Goal: Task Accomplishment & Management: Manage account settings

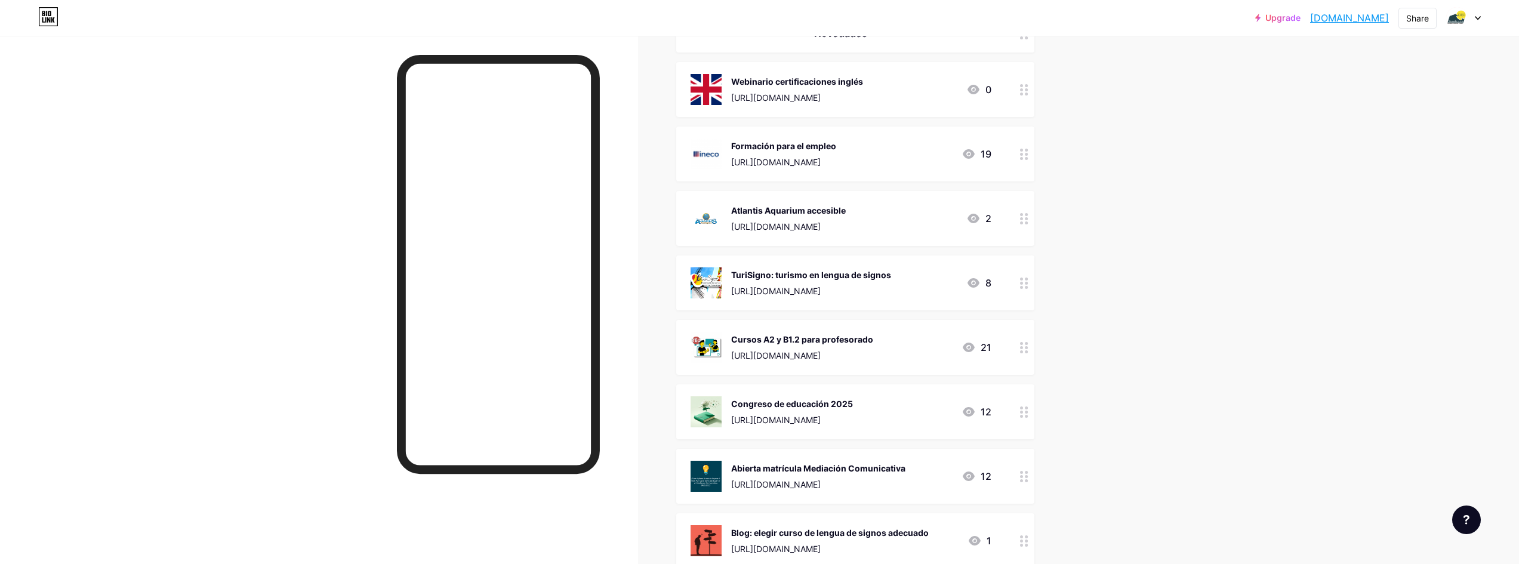
scroll to position [418, 0]
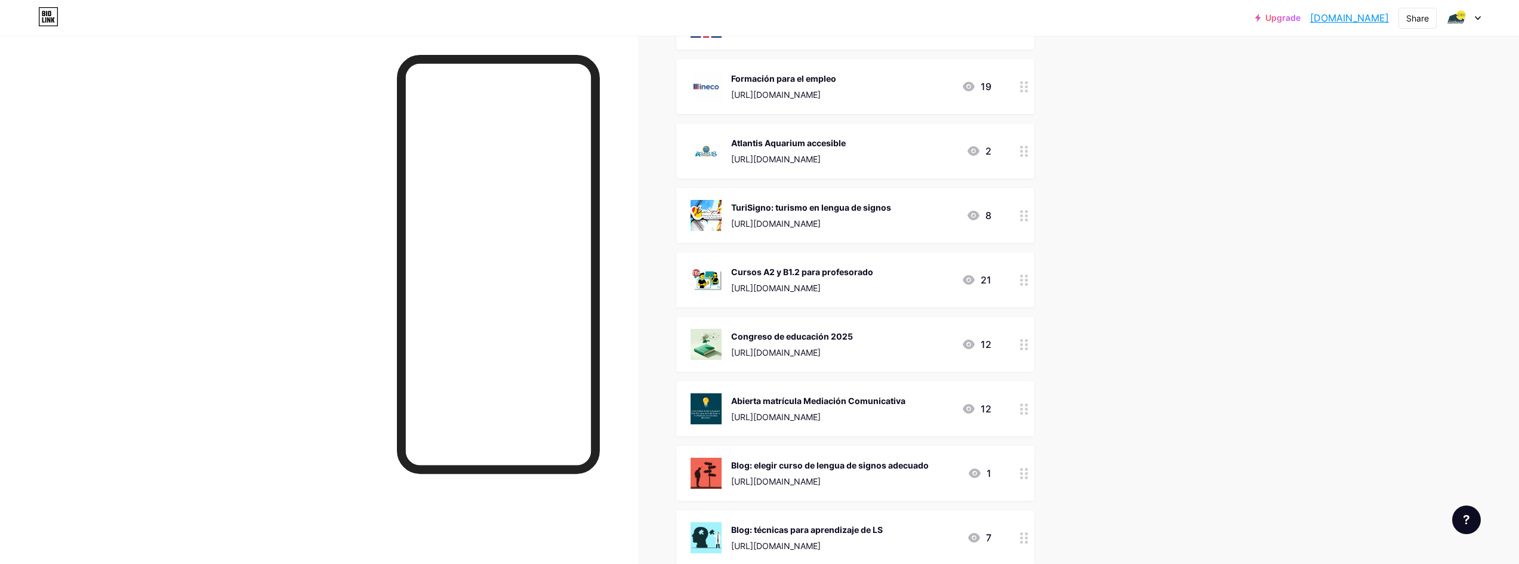
click at [1030, 337] on div at bounding box center [1024, 344] width 20 height 55
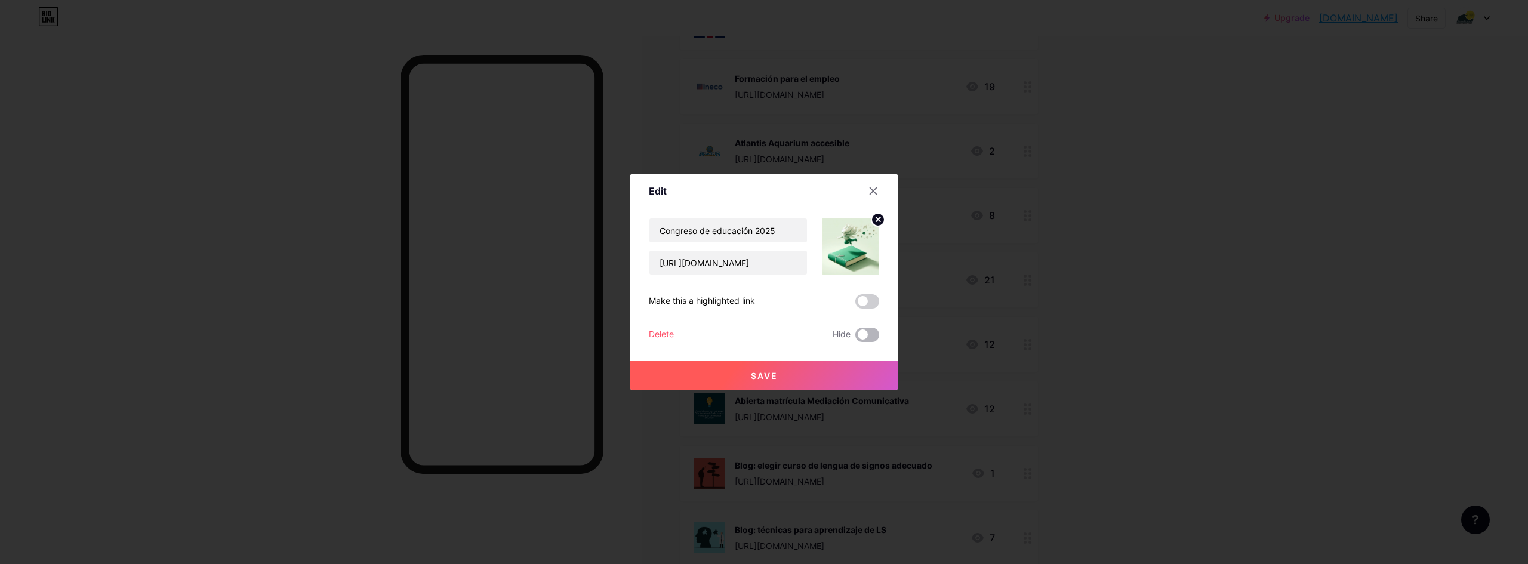
click at [866, 331] on span at bounding box center [867, 335] width 24 height 14
click at [855, 338] on input "checkbox" at bounding box center [855, 338] width 0 height 0
click at [795, 375] on button "Save" at bounding box center [764, 375] width 269 height 29
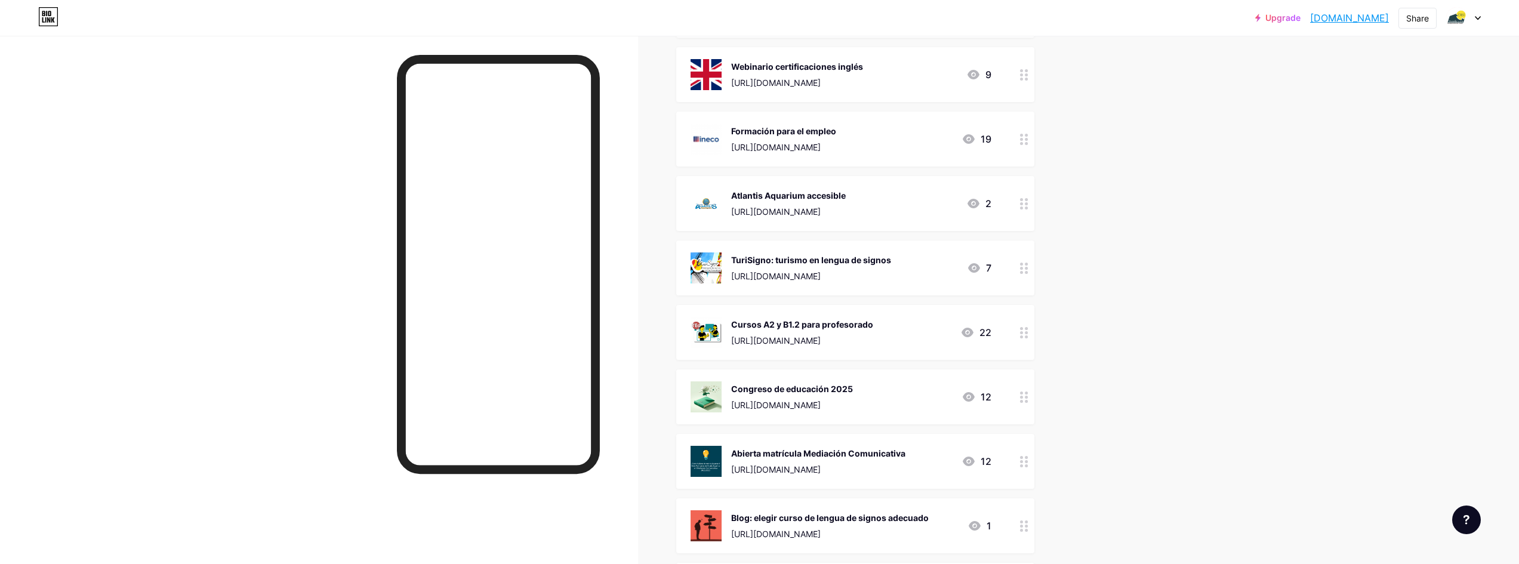
scroll to position [358, 0]
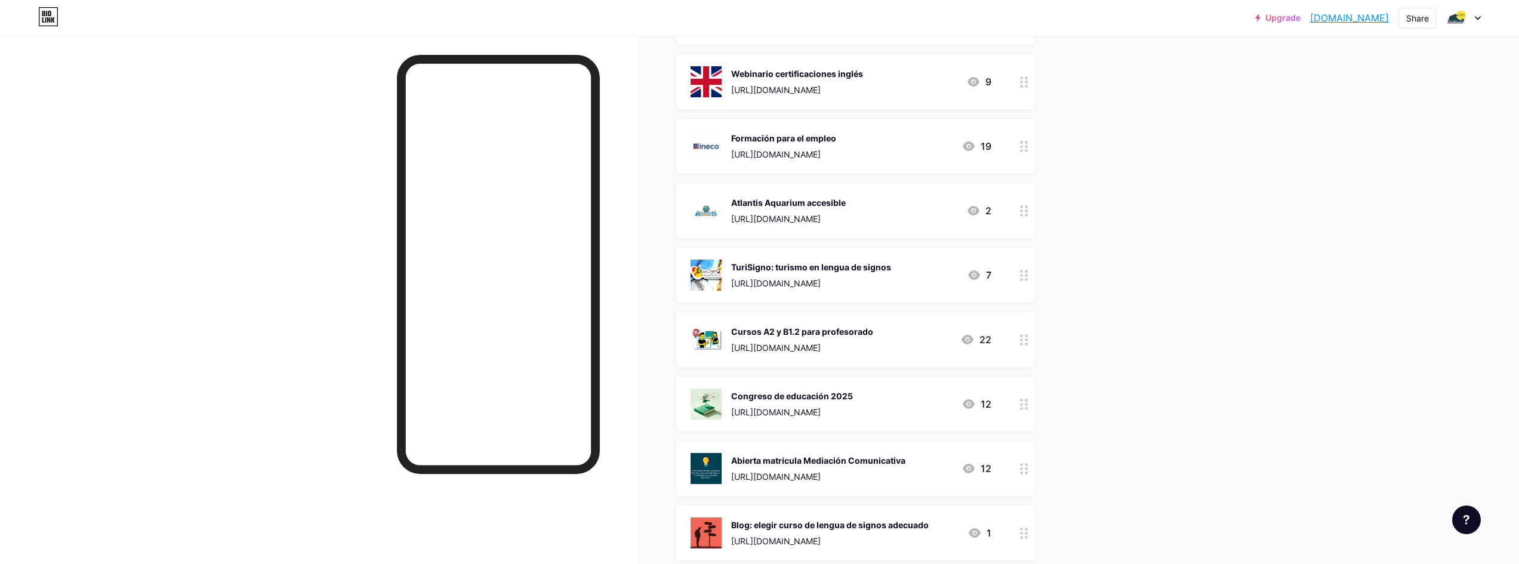
click at [1035, 141] on div at bounding box center [1024, 146] width 20 height 55
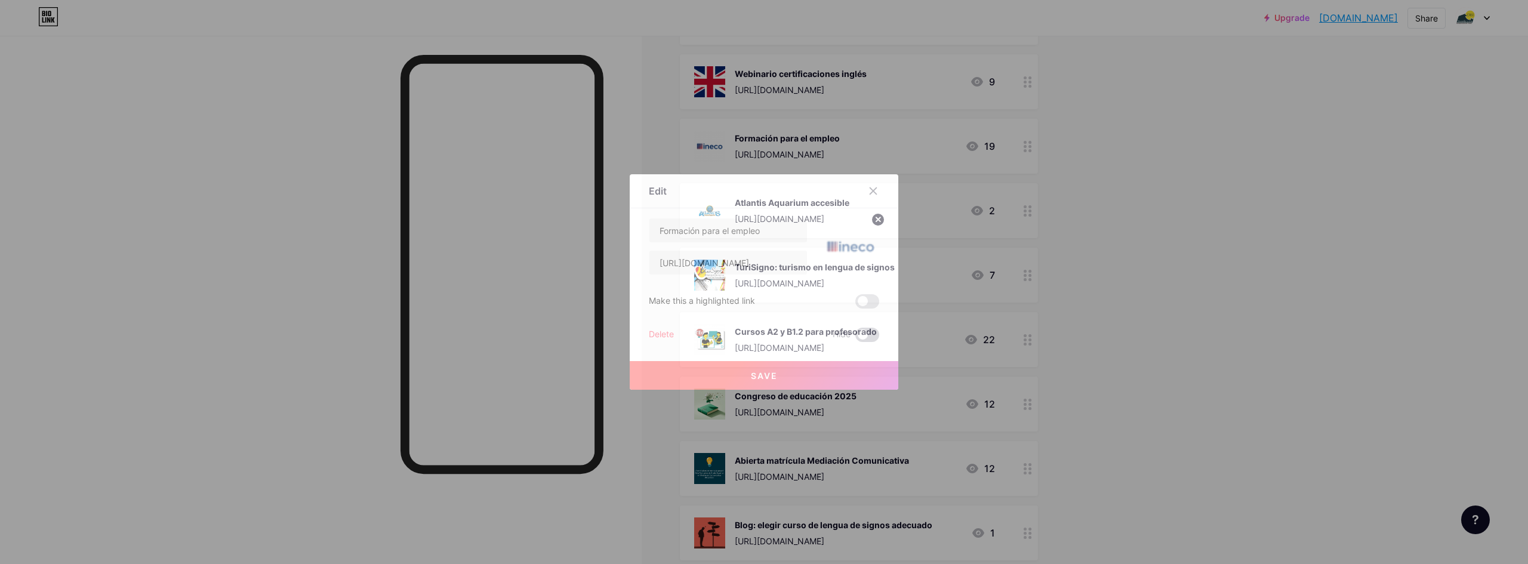
click at [869, 332] on span at bounding box center [867, 335] width 24 height 14
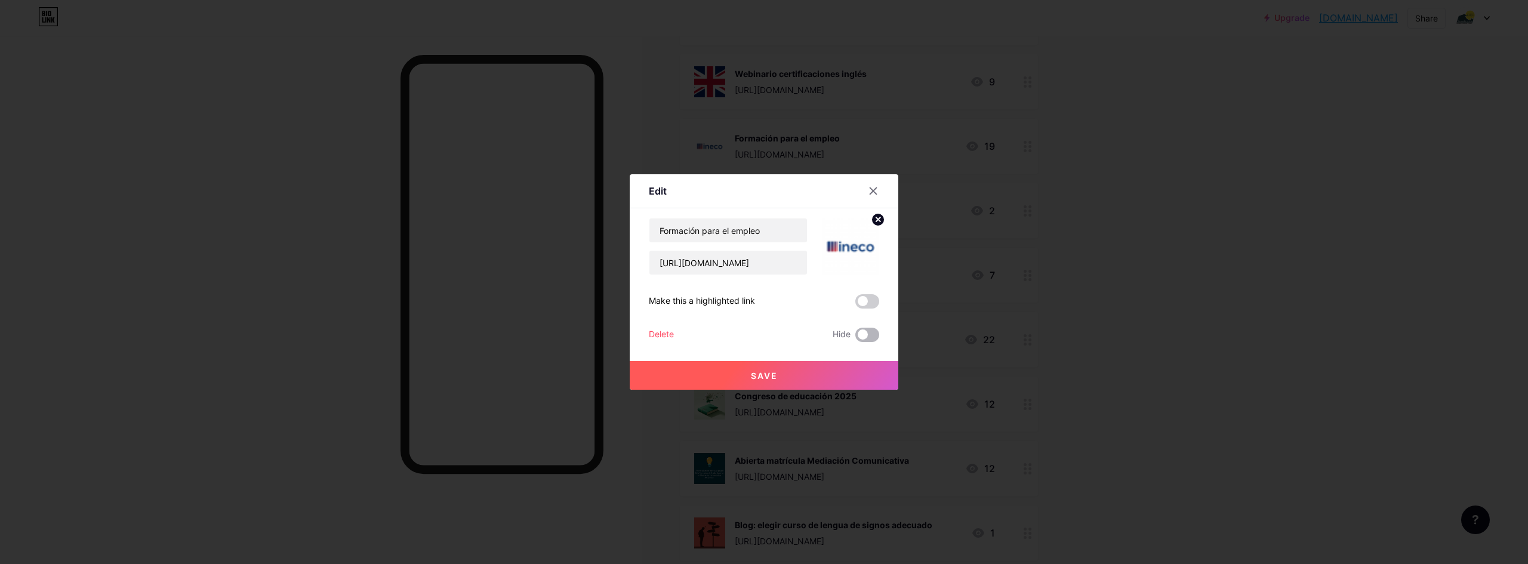
click at [855, 338] on input "checkbox" at bounding box center [855, 338] width 0 height 0
click at [747, 379] on button "Save" at bounding box center [764, 375] width 269 height 29
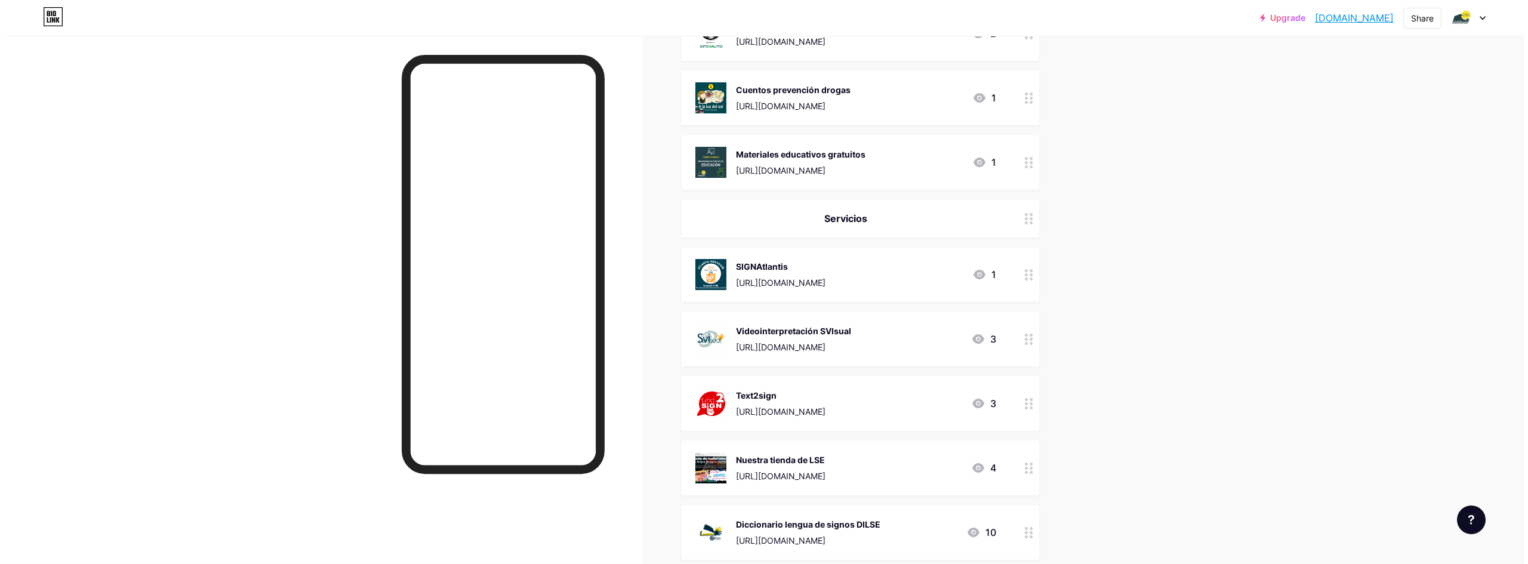
scroll to position [2011, 0]
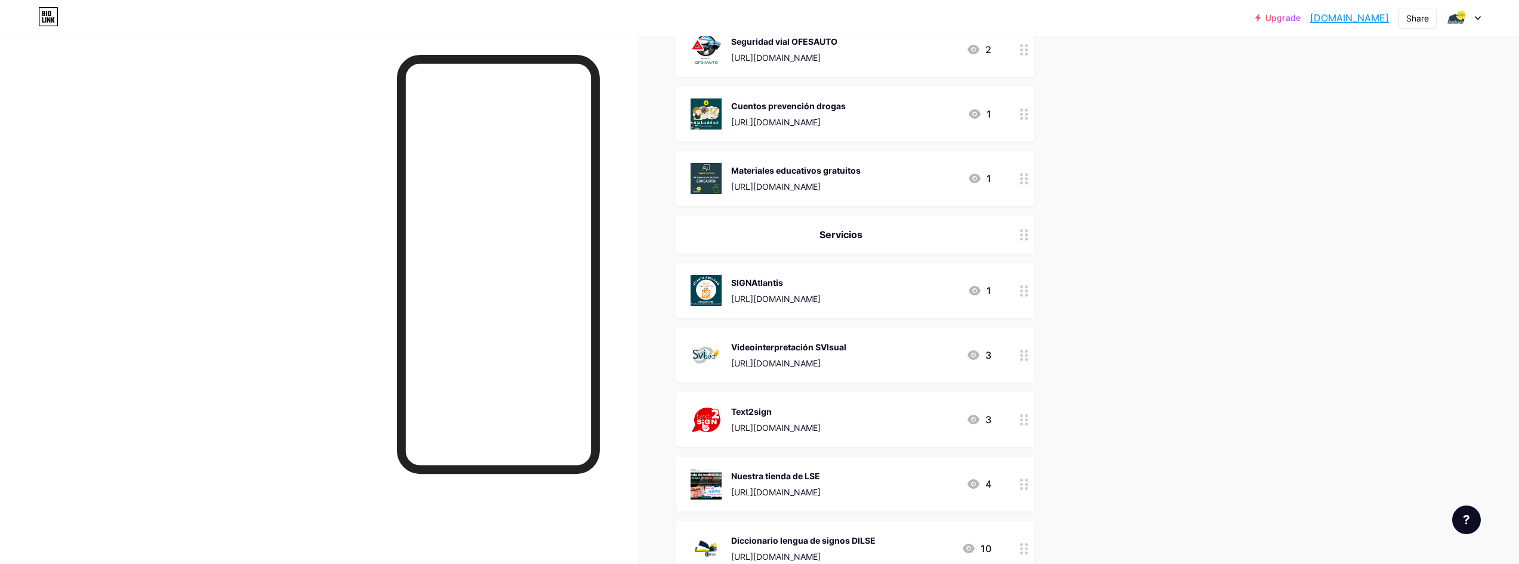
click at [1028, 295] on circle at bounding box center [1026, 295] width 3 height 3
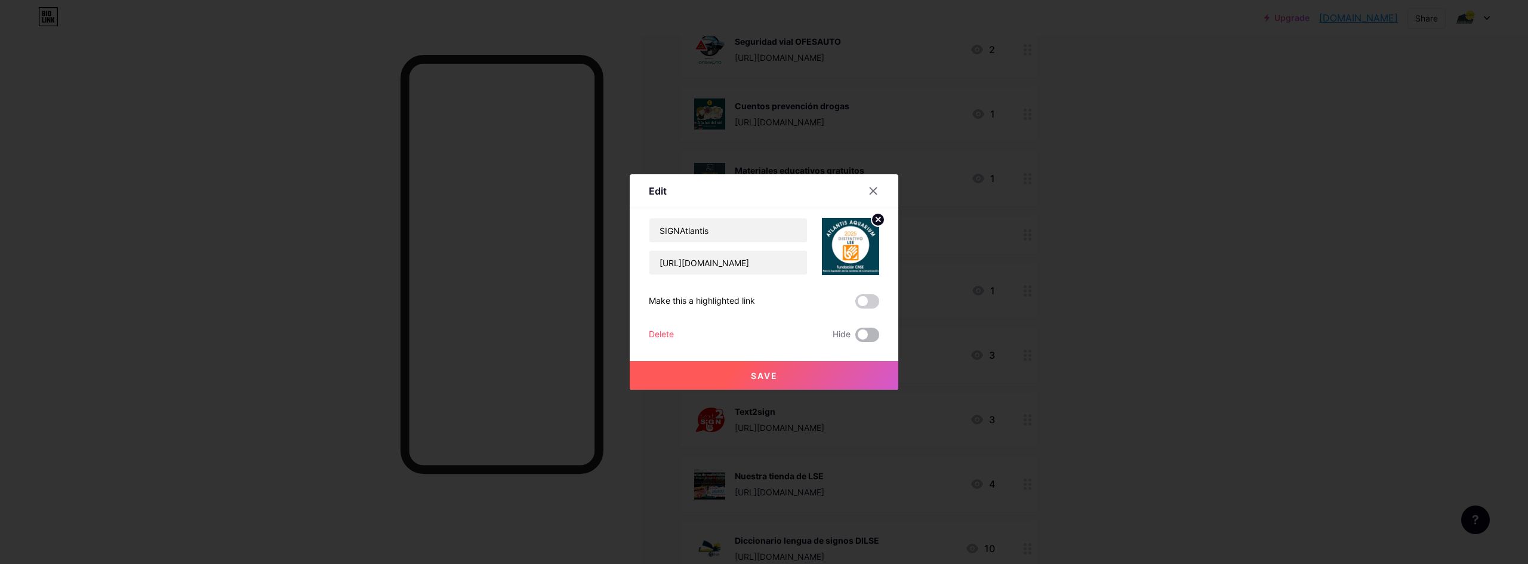
click at [860, 334] on span at bounding box center [867, 335] width 24 height 14
click at [855, 338] on input "checkbox" at bounding box center [855, 338] width 0 height 0
click at [871, 190] on icon at bounding box center [874, 191] width 10 height 10
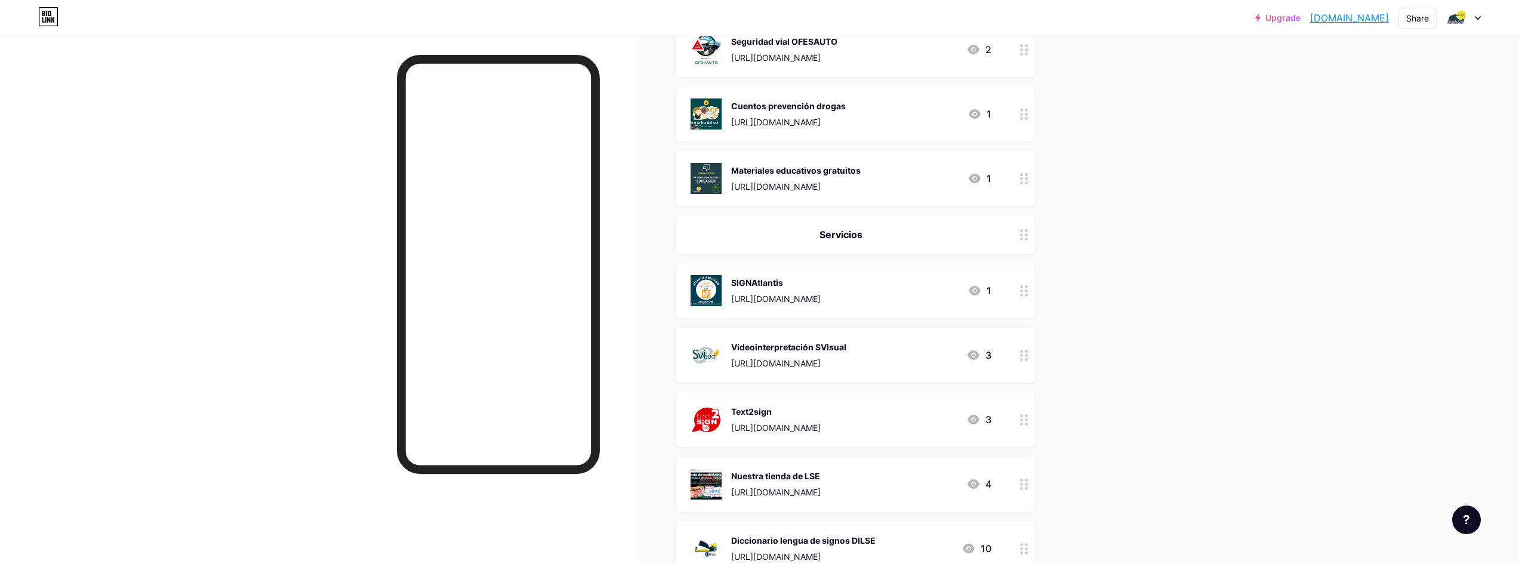
click at [821, 282] on div "SIGNAtlantis" at bounding box center [776, 282] width 90 height 13
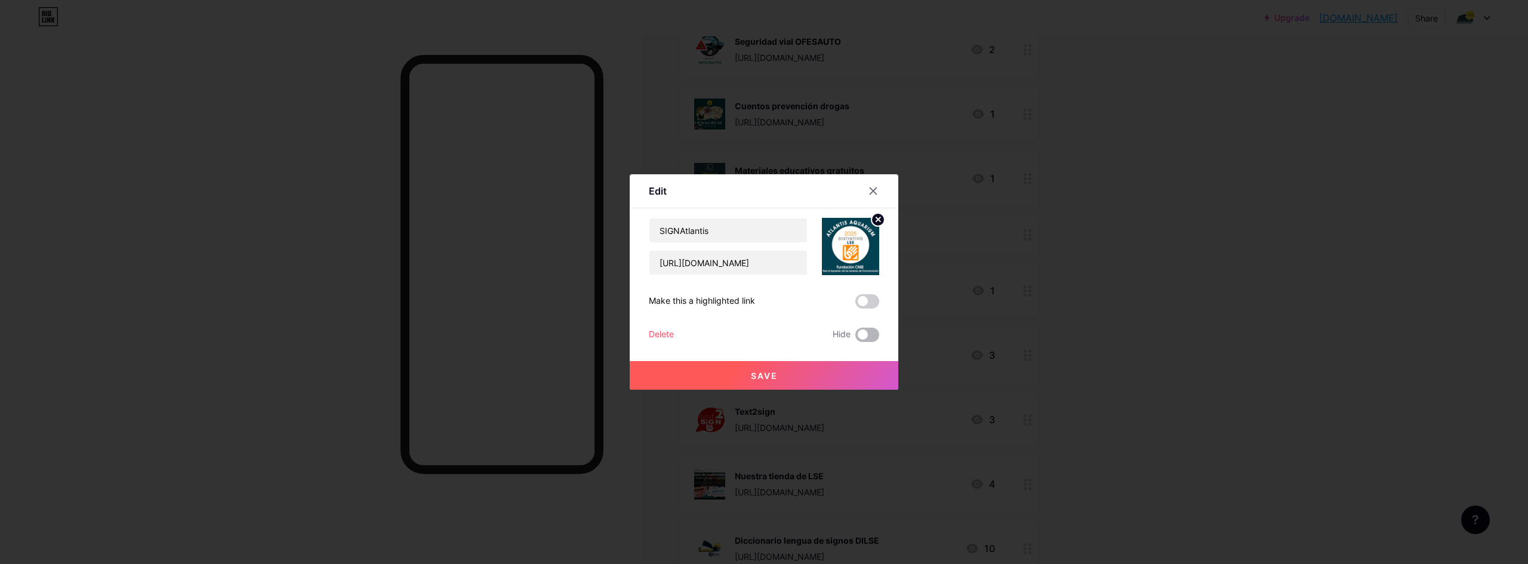
click at [863, 328] on span at bounding box center [867, 335] width 24 height 14
click at [855, 338] on input "checkbox" at bounding box center [855, 338] width 0 height 0
click at [778, 370] on button "Save" at bounding box center [764, 375] width 269 height 29
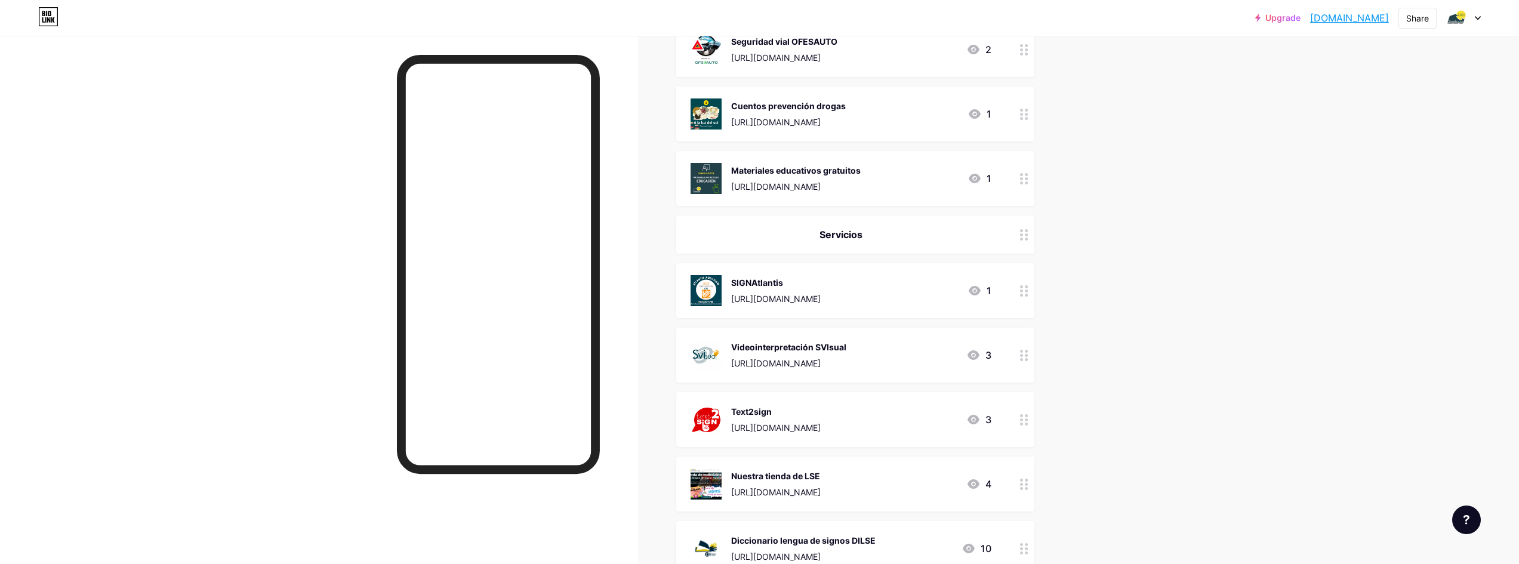
click at [825, 346] on div "Videointerpretación SVIsual" at bounding box center [788, 347] width 115 height 13
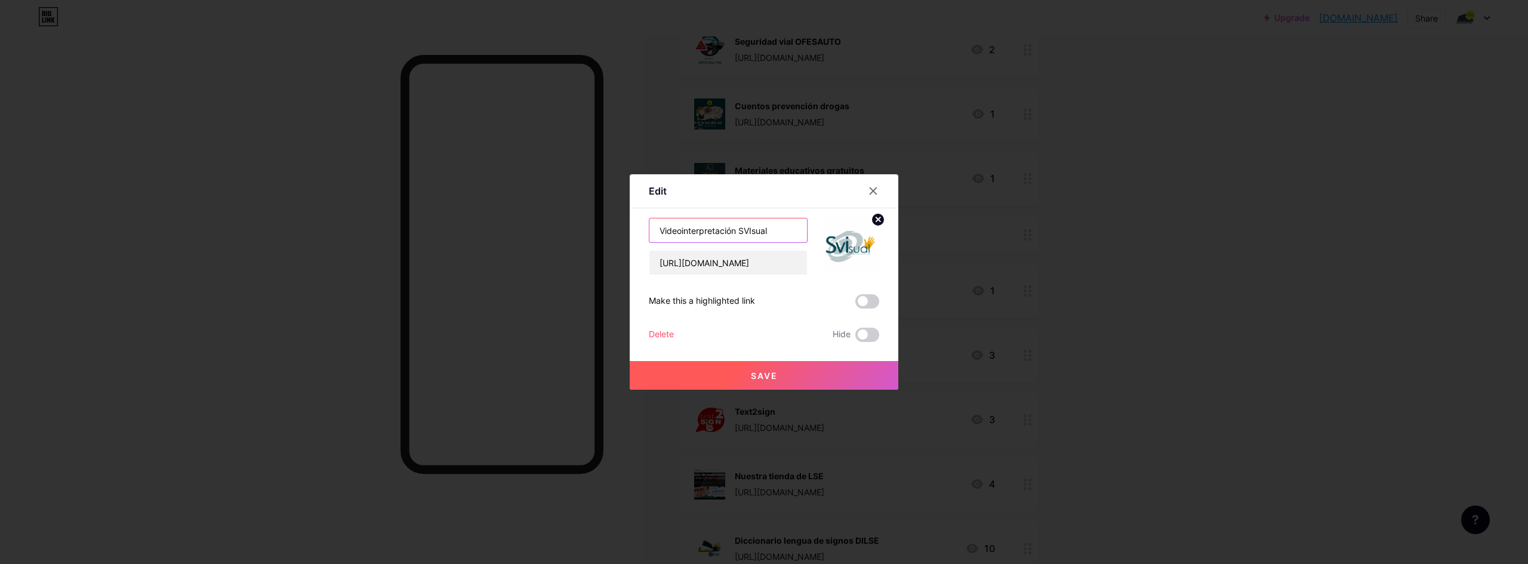
click at [754, 232] on input "Videointerpretación SVIsual" at bounding box center [729, 230] width 158 height 24
type input "Videointerpretación personas sordas"
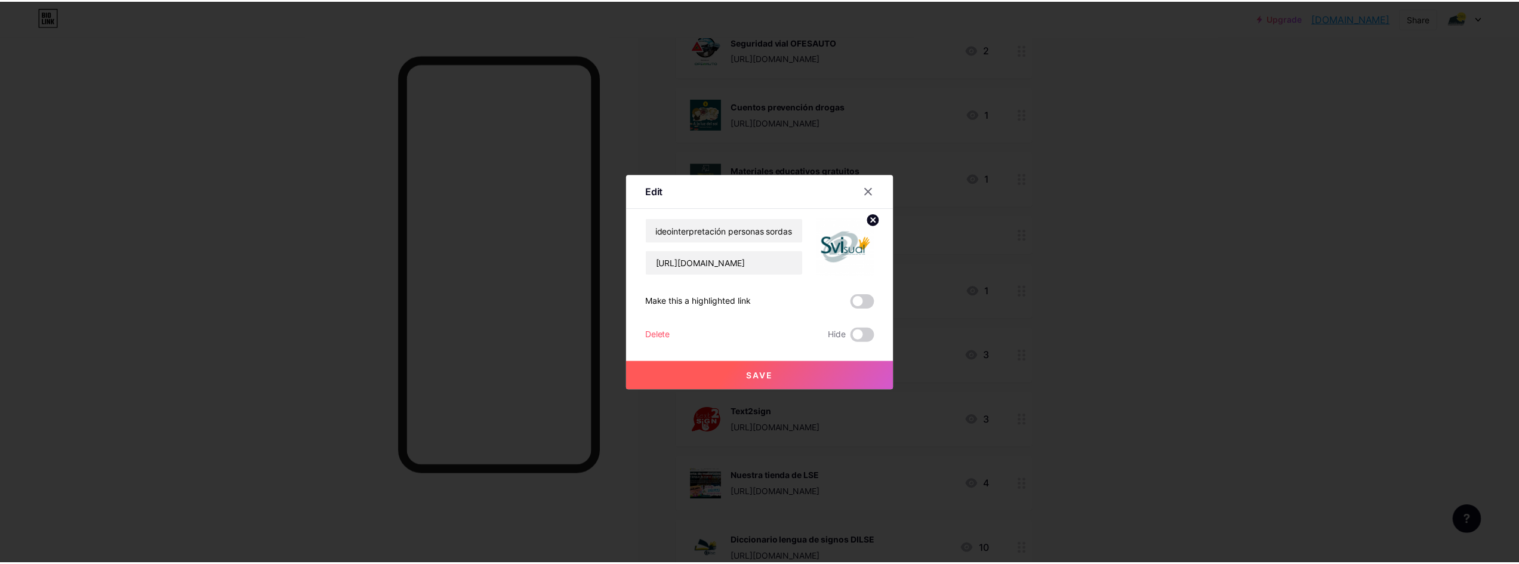
scroll to position [0, 0]
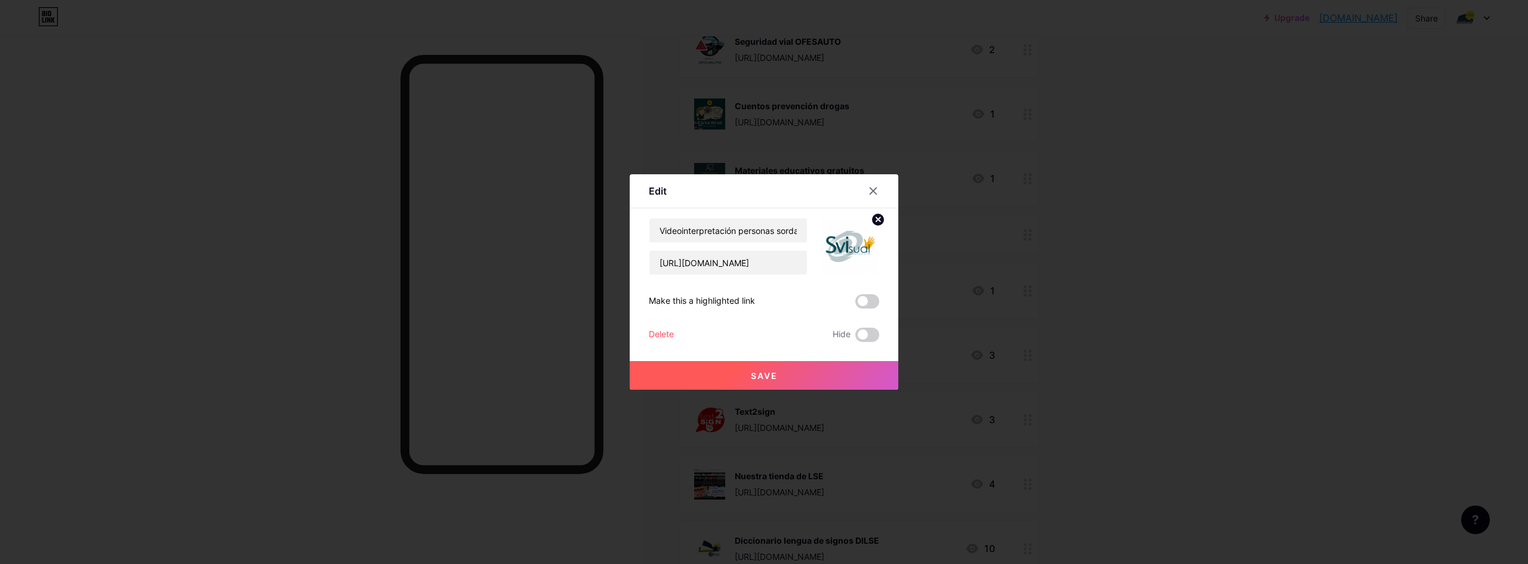
click at [758, 367] on button "Save" at bounding box center [764, 375] width 269 height 29
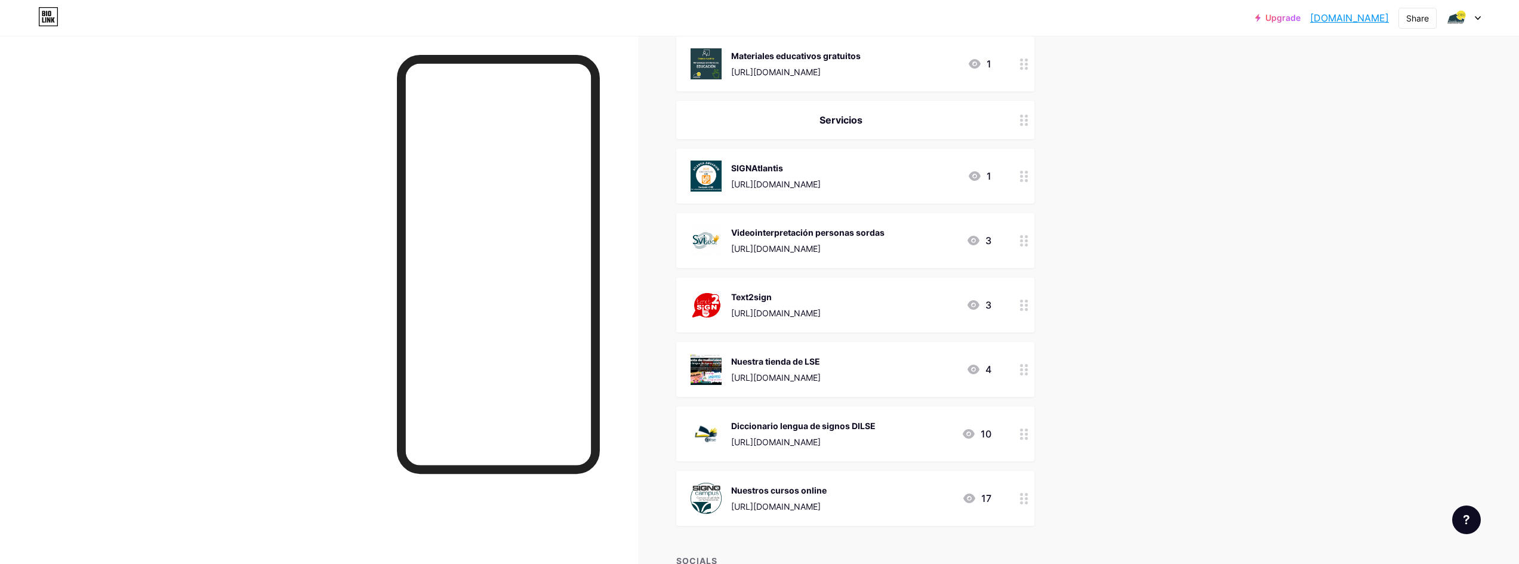
scroll to position [2131, 0]
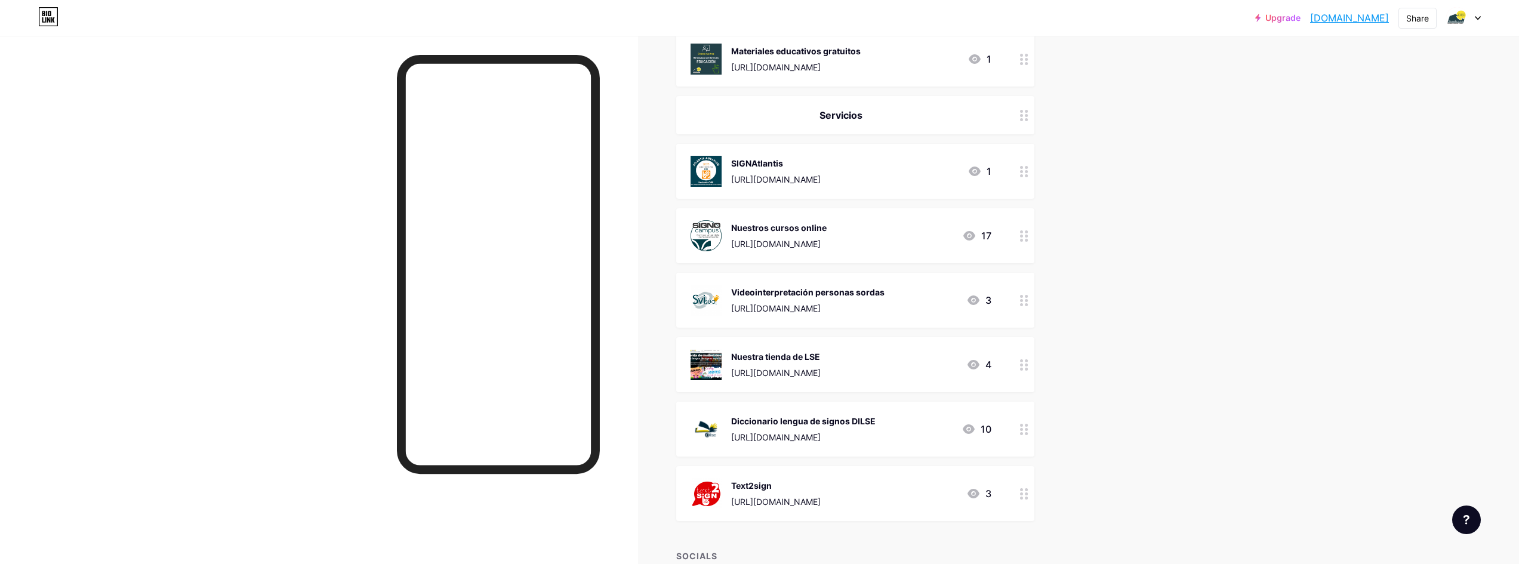
click at [937, 235] on div "Nuestros cursos online [URL][DOMAIN_NAME] 17" at bounding box center [841, 235] width 301 height 31
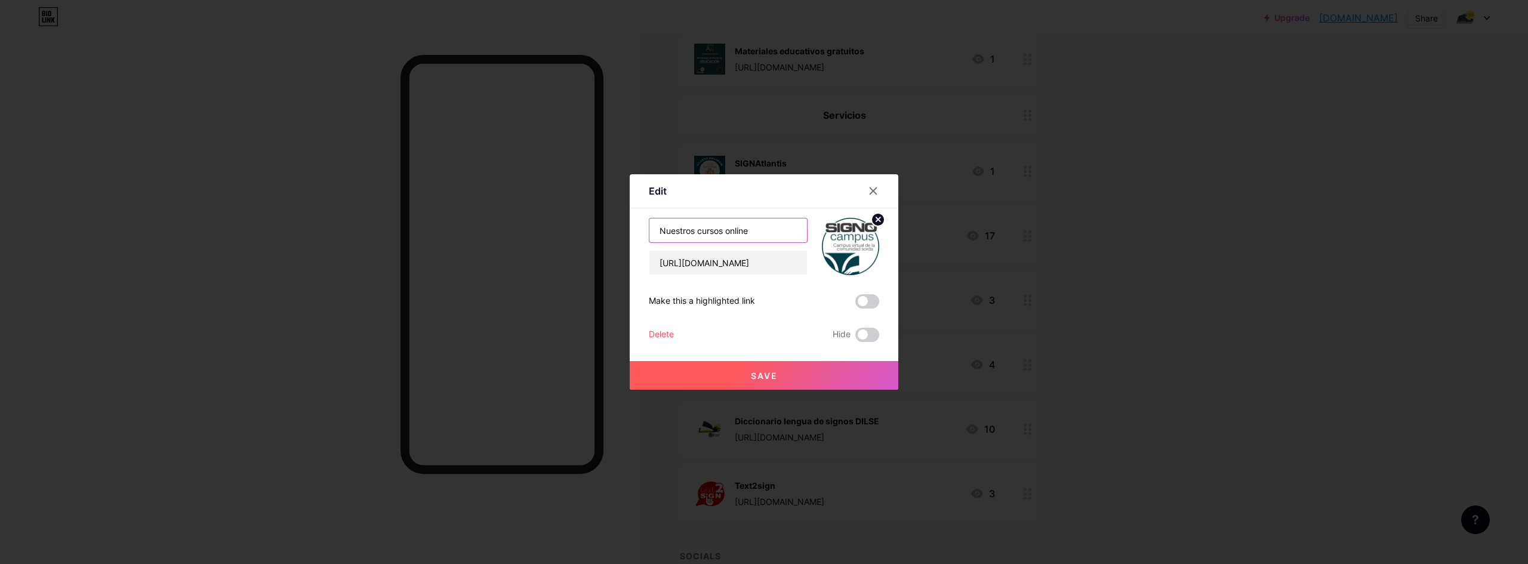
click at [694, 234] on input "Nuestros cursos online" at bounding box center [729, 230] width 158 height 24
type input "Cursos online de lengua de signos"
click at [749, 367] on button "Save" at bounding box center [764, 375] width 269 height 29
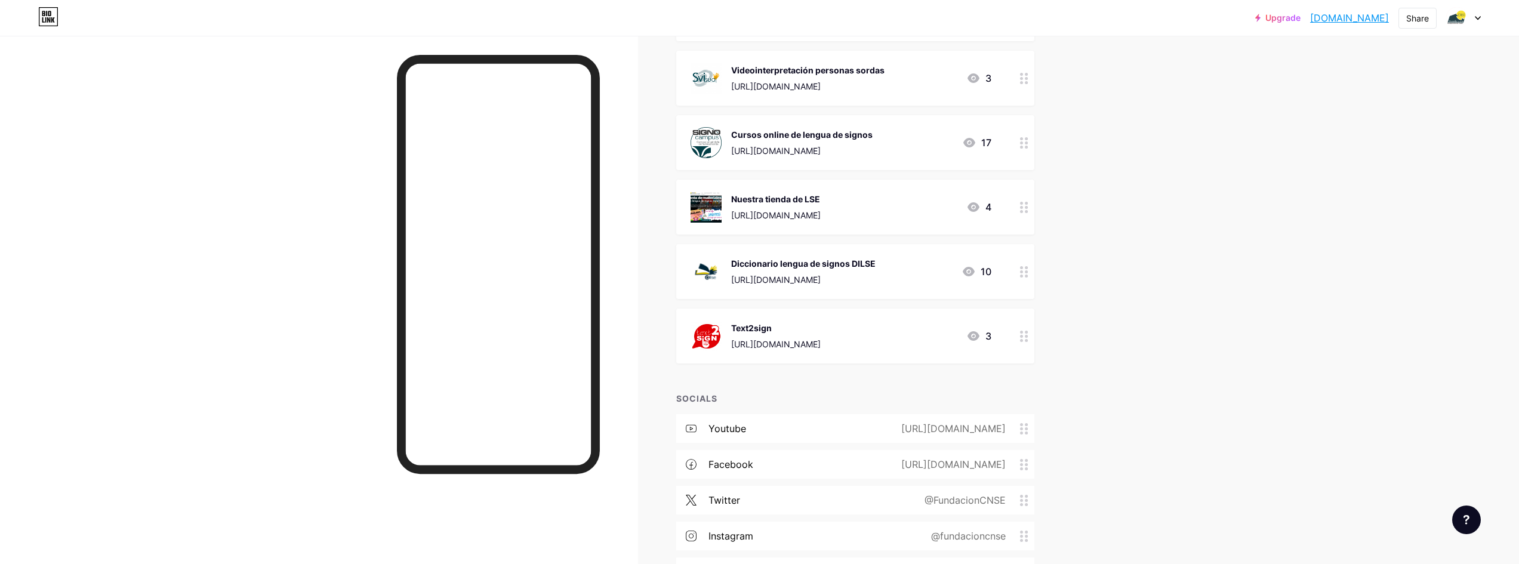
scroll to position [2369, 0]
